Goal: Transaction & Acquisition: Purchase product/service

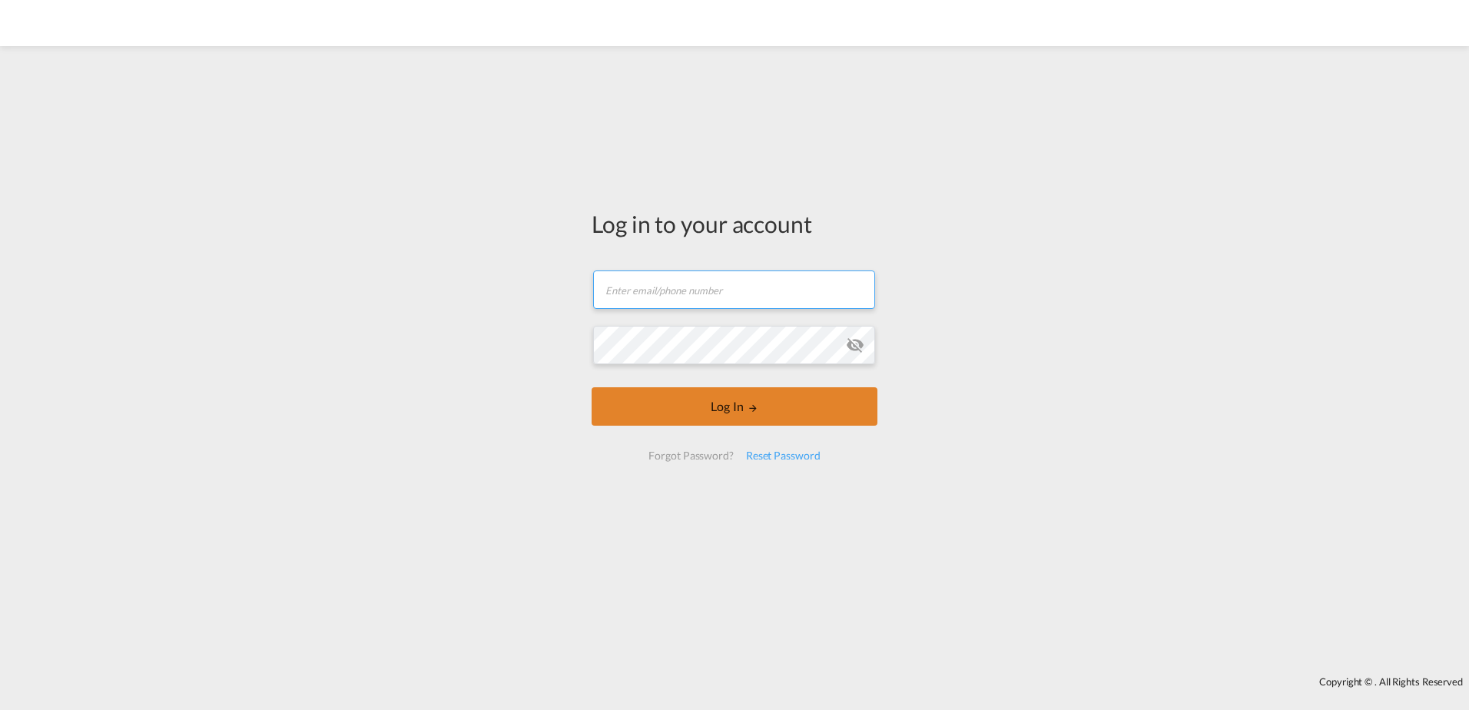
type input "[EMAIL_ADDRESS][DOMAIN_NAME]"
click at [743, 407] on button "Log In" at bounding box center [735, 406] width 286 height 38
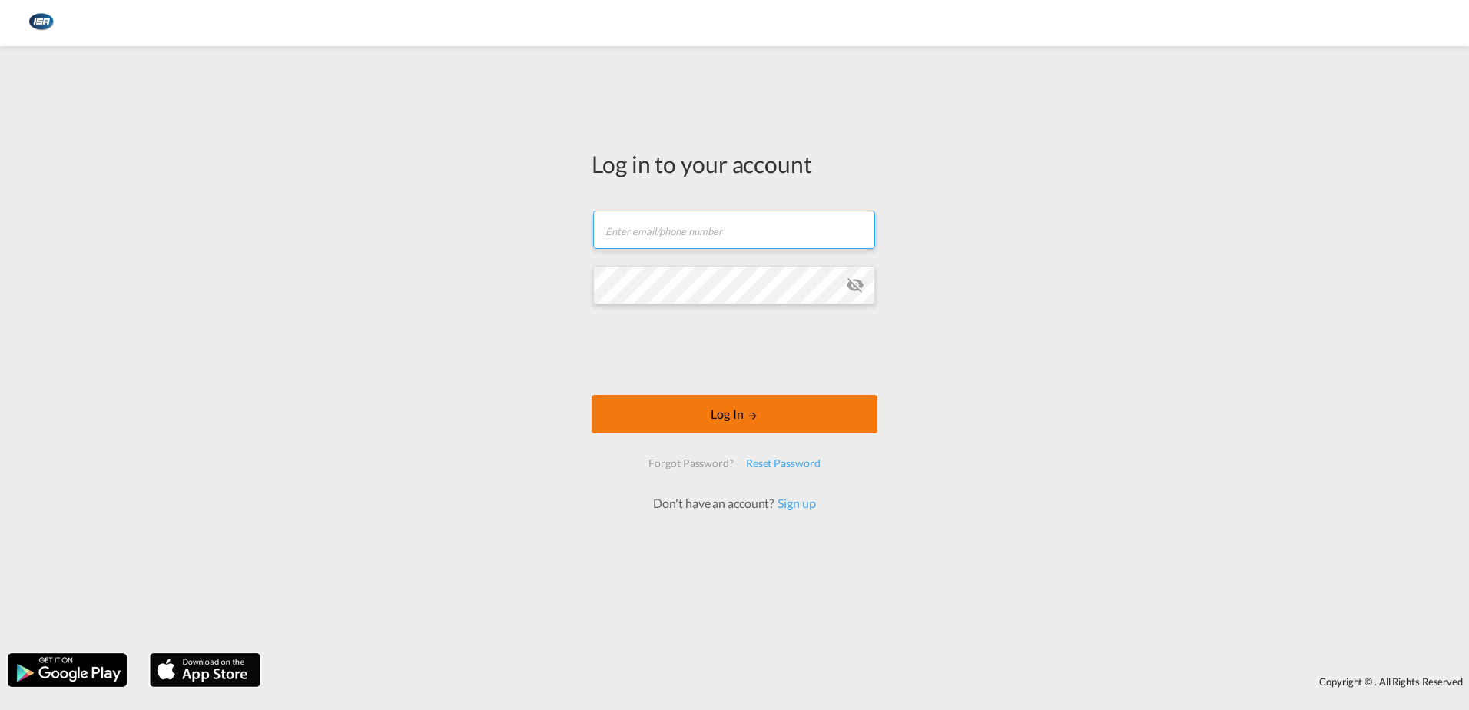
type input "[EMAIL_ADDRESS][DOMAIN_NAME]"
click at [748, 413] on md-icon "LOGIN" at bounding box center [753, 415] width 11 height 11
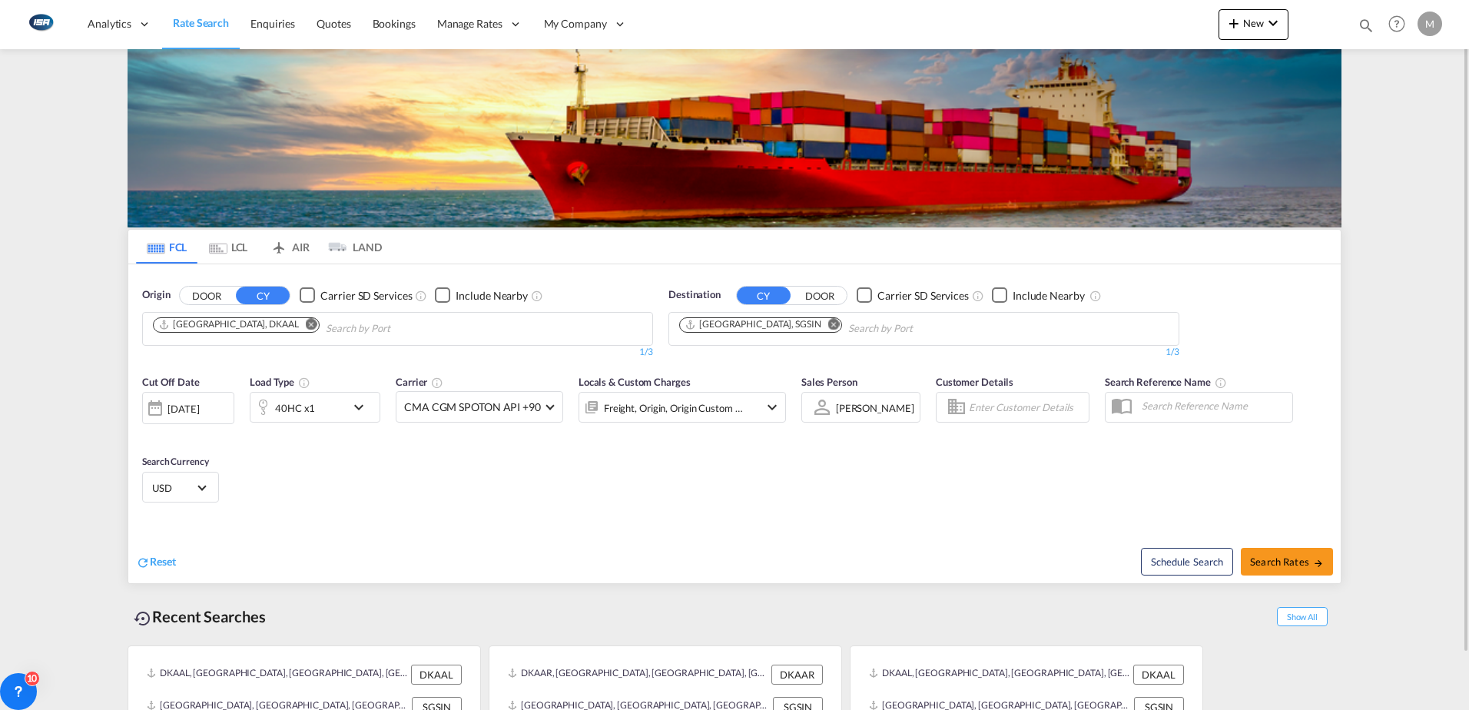
click at [306, 322] on md-icon "Remove" at bounding box center [312, 324] width 12 height 12
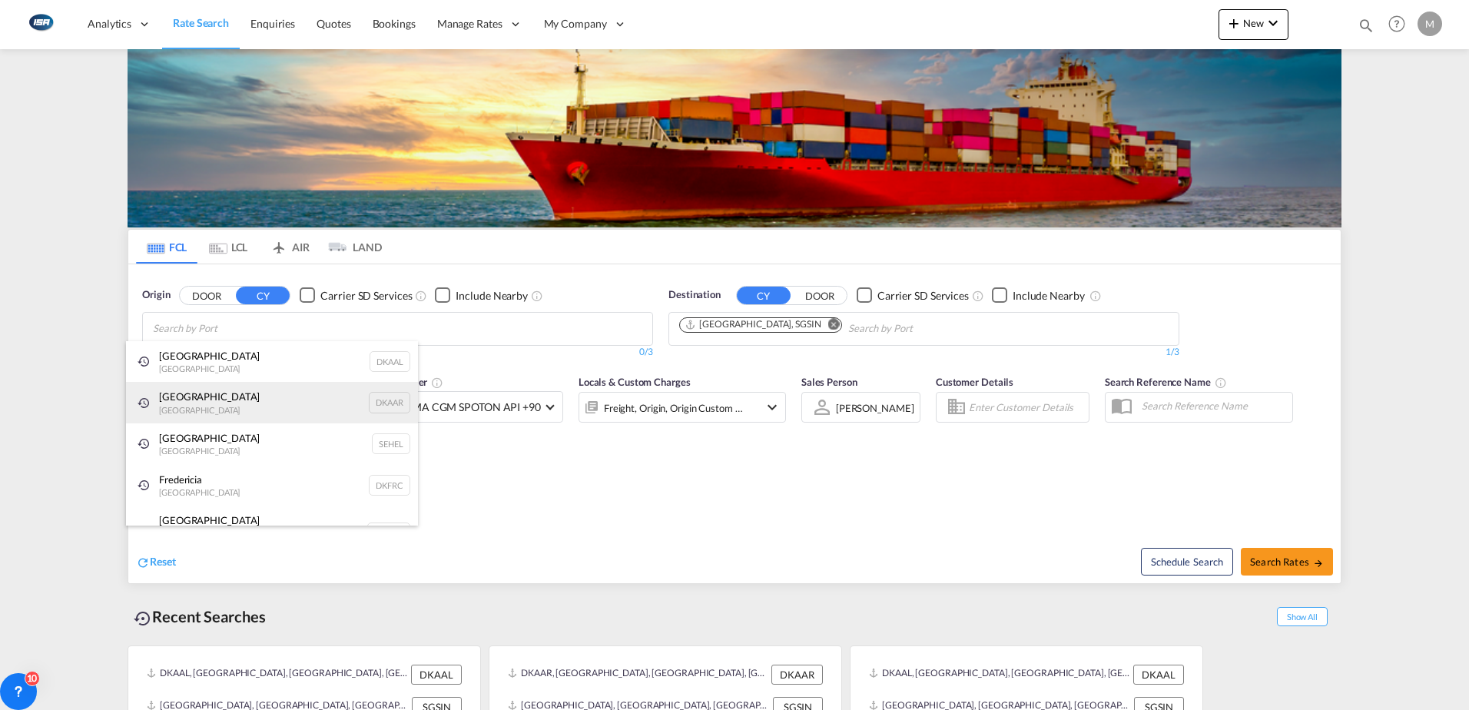
click at [204, 408] on div "Aarhus Denmark DKAAR" at bounding box center [272, 402] width 292 height 41
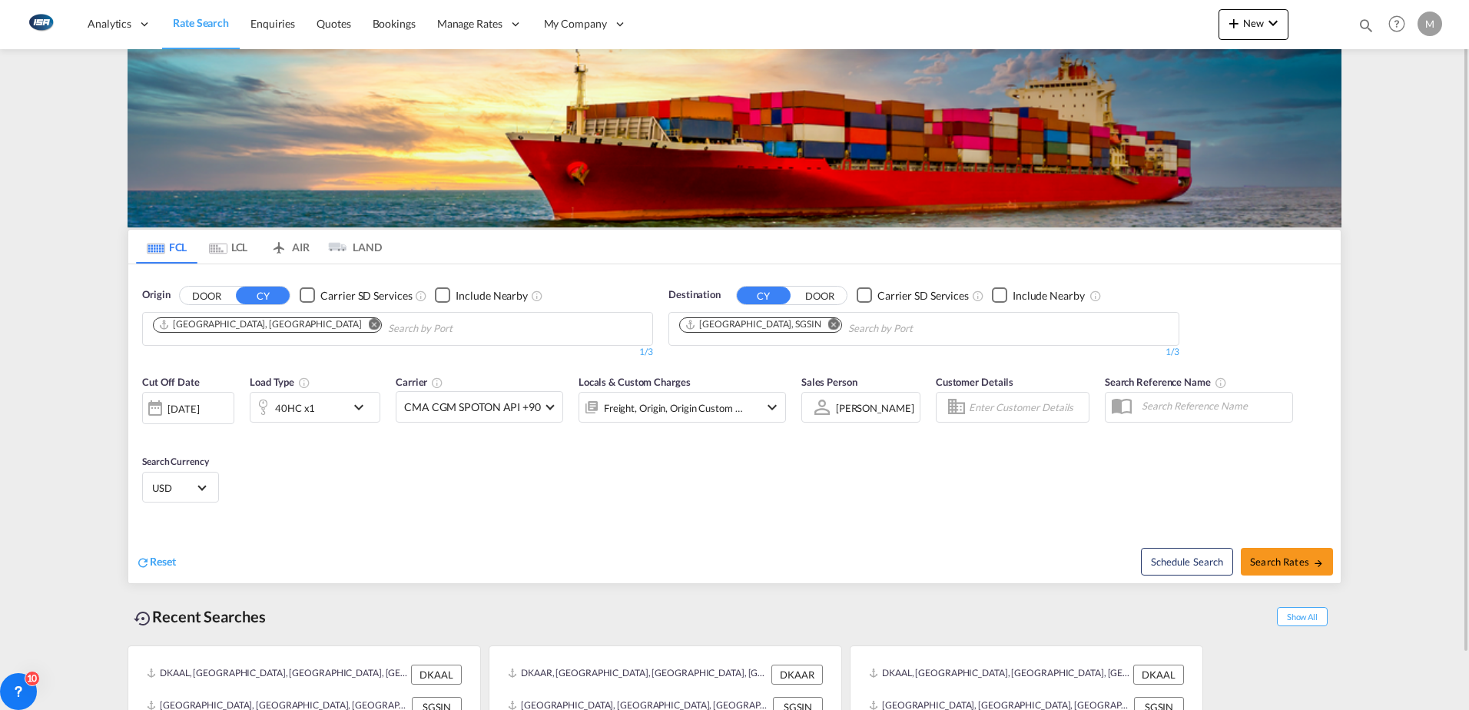
click at [828, 325] on md-icon "Remove" at bounding box center [834, 324] width 12 height 12
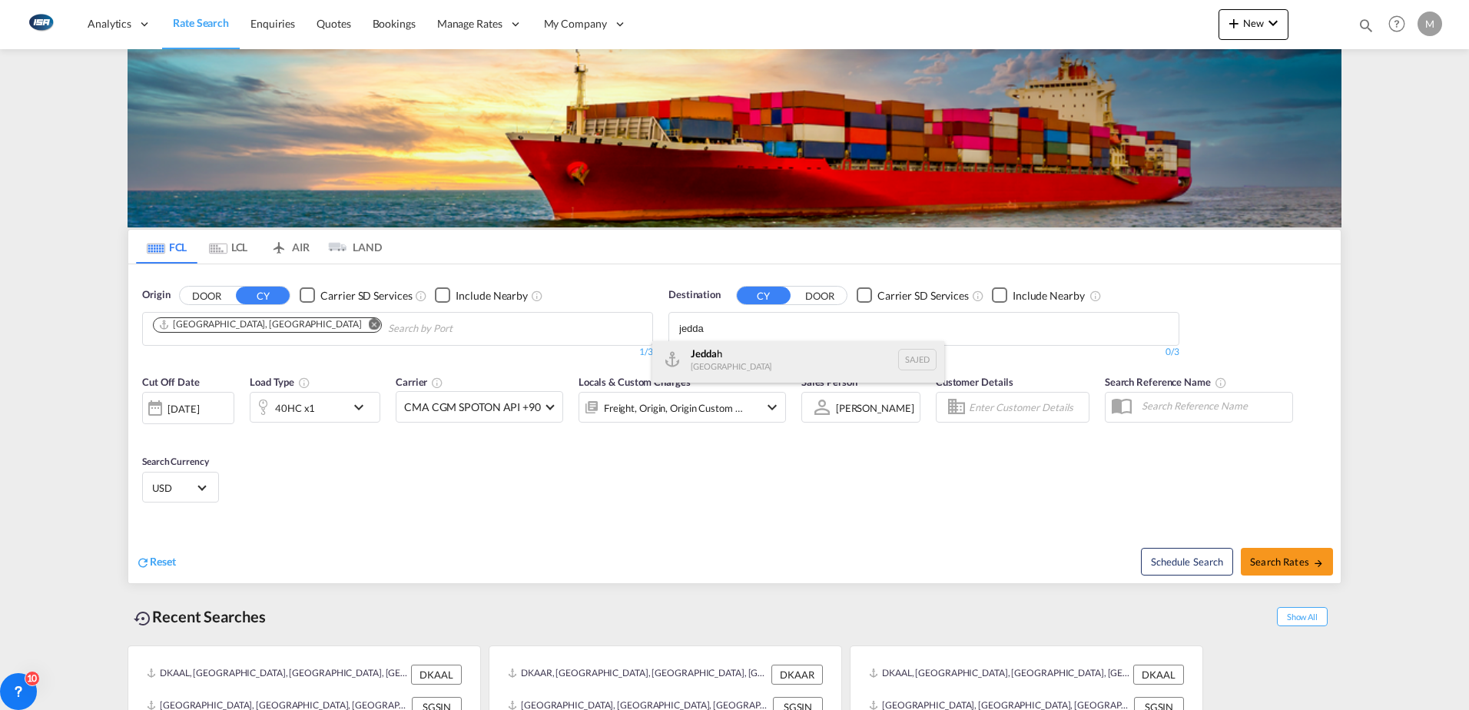
scroll to position [5, 0]
type input "jedda"
click at [732, 369] on div "Jedda h Saudi Arabia SAJED" at bounding box center [798, 360] width 292 height 46
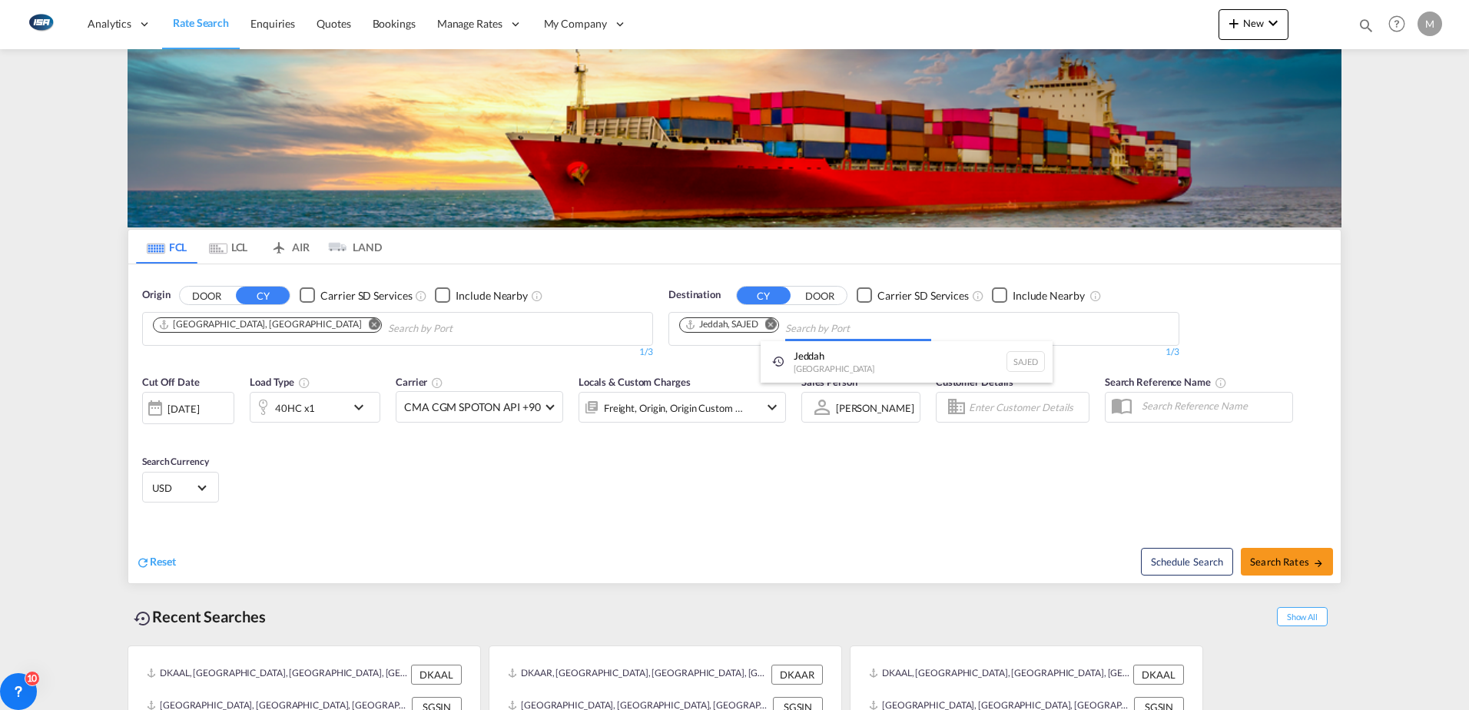
scroll to position [0, 0]
drag, startPoint x: 323, startPoint y: 402, endPoint x: 315, endPoint y: 413, distance: 13.9
click at [278, 407] on div "40HC x1" at bounding box center [295, 408] width 40 height 22
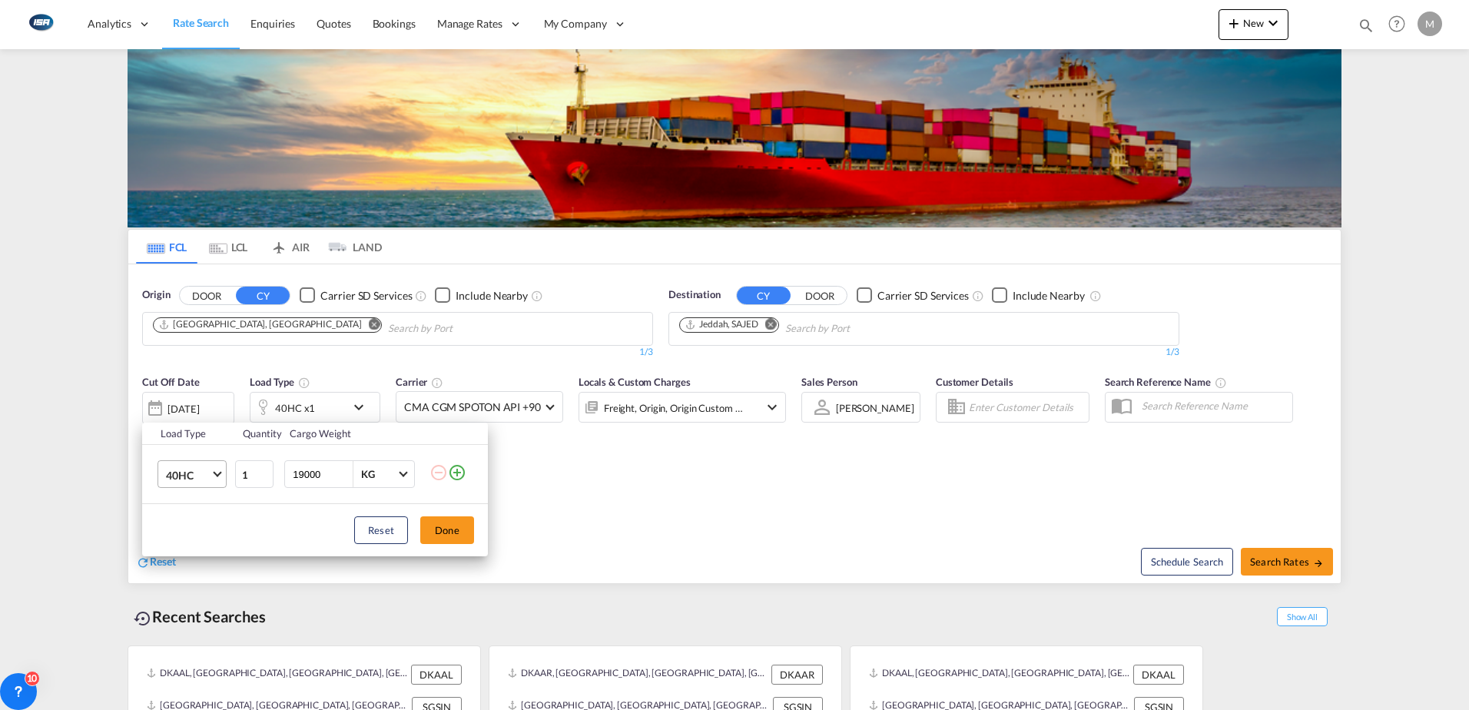
click at [194, 487] on md-select-value "40HC" at bounding box center [194, 474] width 61 height 26
click at [179, 407] on div "20GP" at bounding box center [179, 400] width 27 height 15
drag, startPoint x: 327, startPoint y: 479, endPoint x: 162, endPoint y: 471, distance: 164.6
click at [184, 472] on tr "20GP 1 19000 KG KG" at bounding box center [315, 474] width 346 height 59
type input "15000"
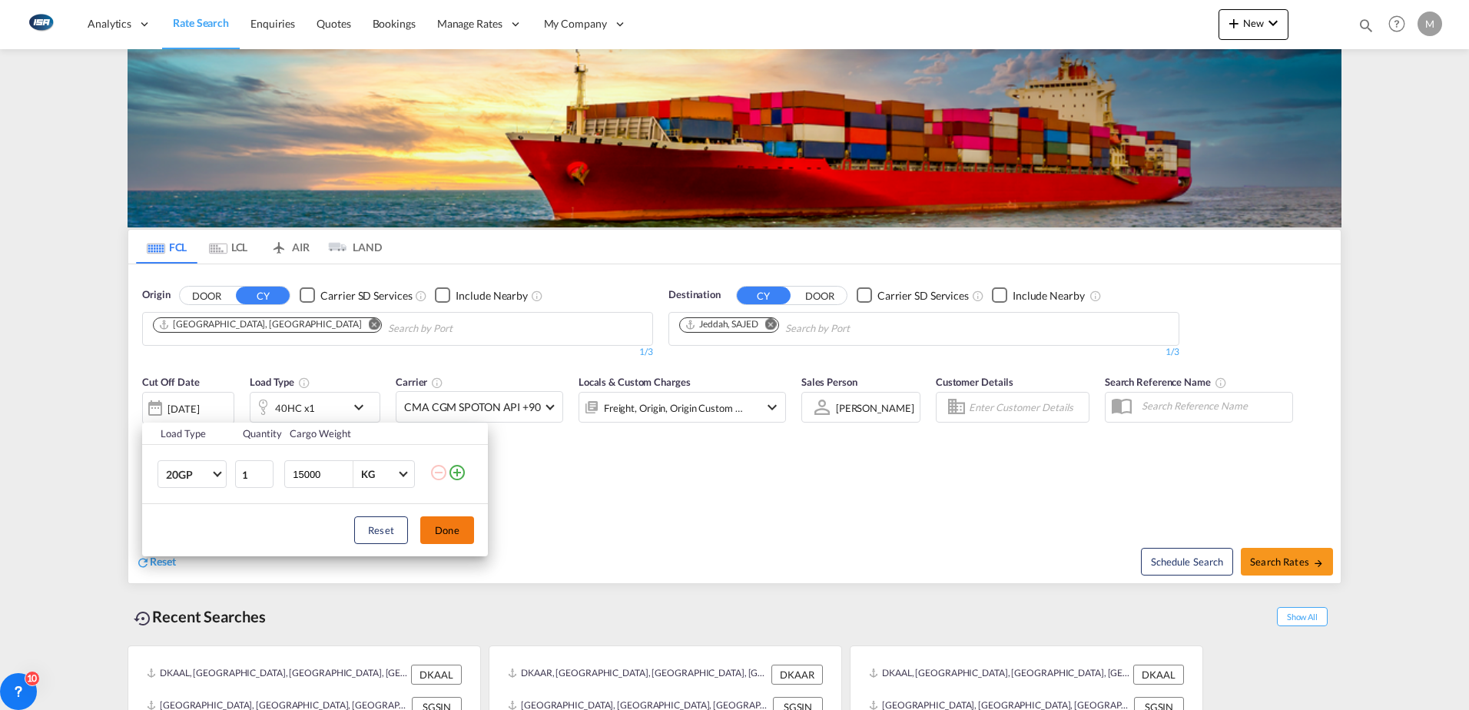
click at [437, 537] on button "Done" at bounding box center [447, 530] width 54 height 28
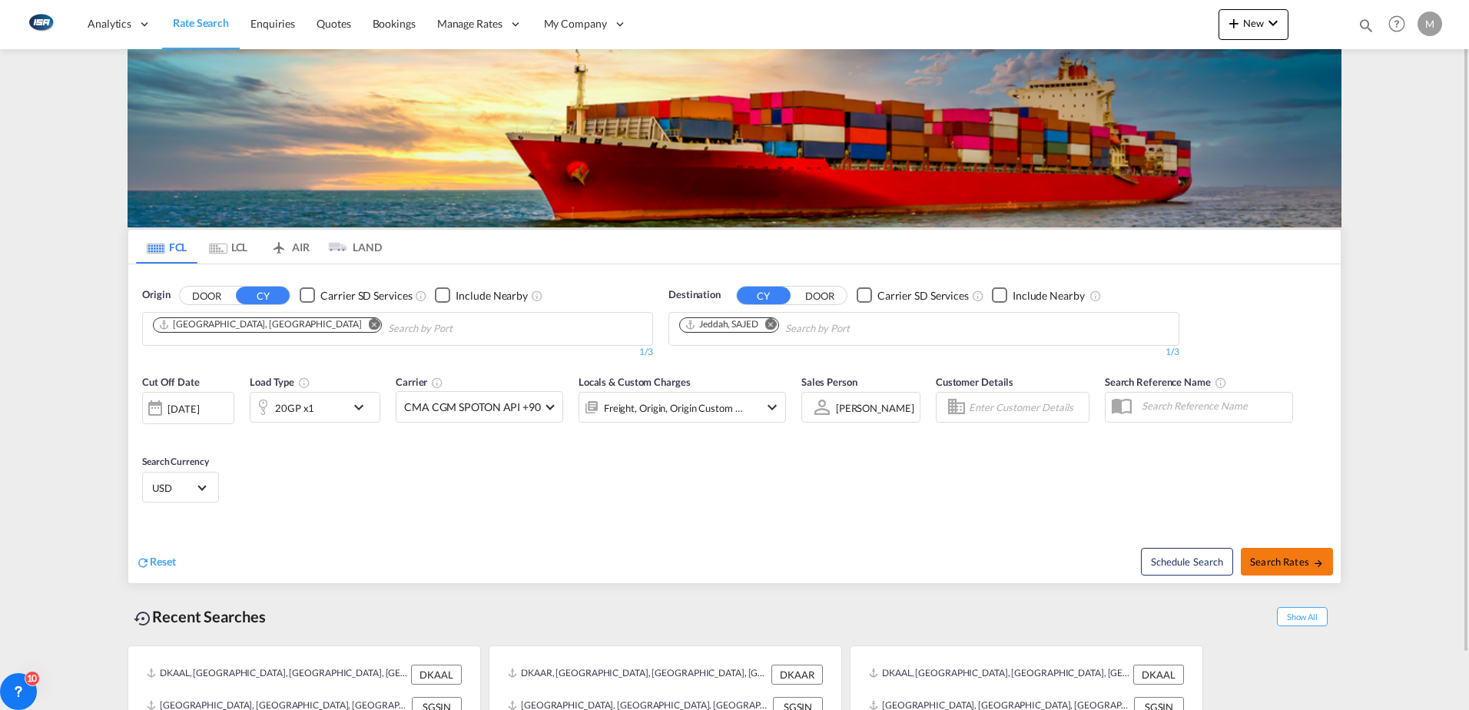
click at [1270, 556] on span "Search Rates" at bounding box center [1287, 562] width 74 height 12
type input "DKAAR to SAJED / 14 Aug 2025"
